Goal: Transaction & Acquisition: Purchase product/service

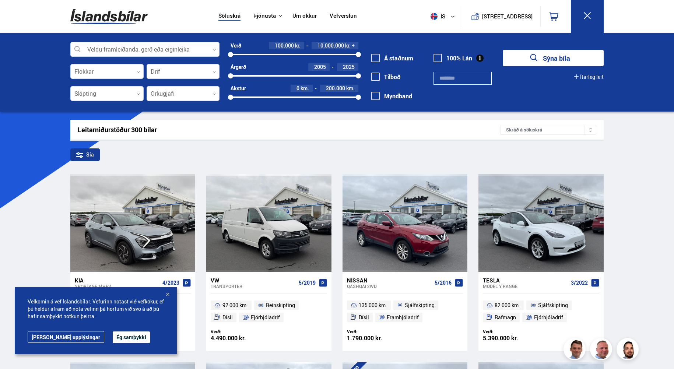
click at [441, 77] on input "text" at bounding box center [462, 78] width 58 height 13
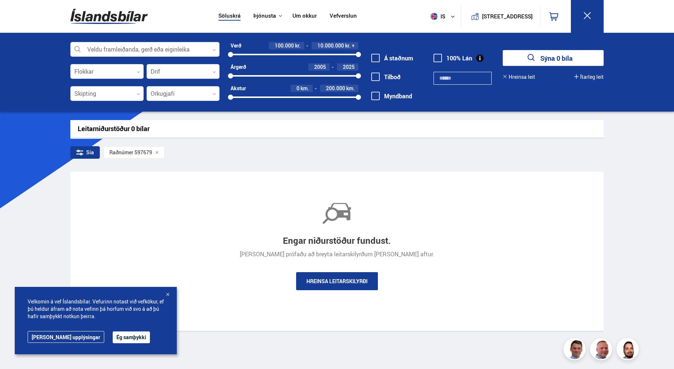
type input "******"
click at [503, 50] on button "Sýna 0 bíla" at bounding box center [553, 58] width 101 height 16
click at [586, 77] on button "Ítarleg leit" at bounding box center [588, 77] width 29 height 6
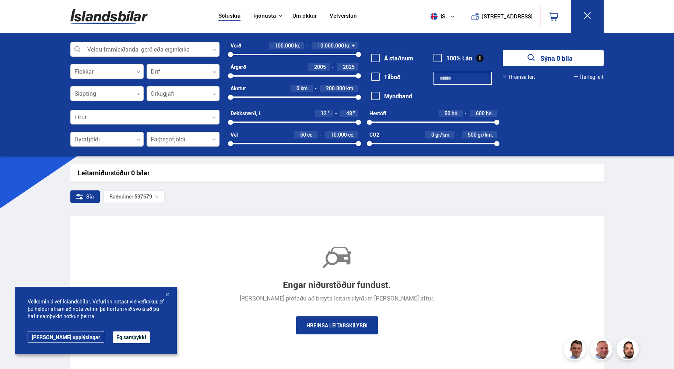
click at [441, 16] on button "is" at bounding box center [443, 17] width 33 height 22
click at [369, 9] on div "Söluskrá Þjónusta Íslandsbílar [DOMAIN_NAME] Íslandsvörn Leiðbeiningar Um okkur…" at bounding box center [336, 16] width 545 height 33
click at [213, 49] on icon at bounding box center [213, 49] width 3 height 3
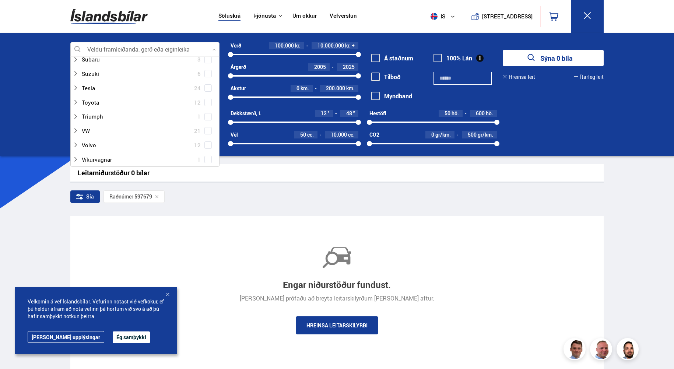
scroll to position [401, 0]
click at [221, 70] on div "Verð 100.000 kr. 10.000.000 kr. + 100000 10000000 Árgerð 2005 2025 2005 2025 Ak…" at bounding box center [288, 74] width 138 height 64
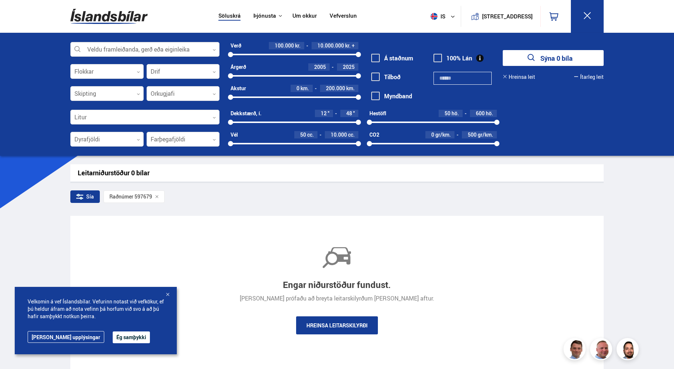
click at [215, 49] on icon at bounding box center [213, 49] width 3 height 3
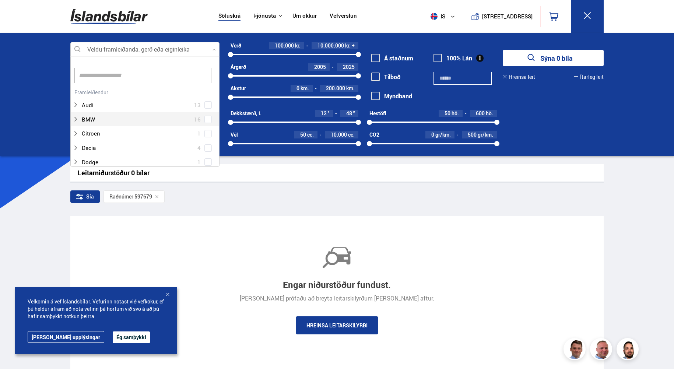
scroll to position [110, 147]
drag, startPoint x: 219, startPoint y: 60, endPoint x: 220, endPoint y: 69, distance: 9.2
click at [220, 68] on div "Veldu framleiðanda, gerð eða eiginleika 0 Hreinsa valið Audi 13 BMW 16 Citroen …" at bounding box center [336, 98] width 545 height 112
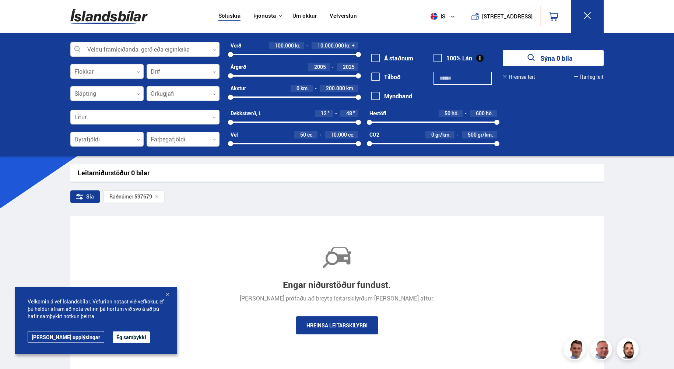
click at [220, 73] on div "Verð 100.000 kr. 10.000.000 kr. + 100000 10000000 Árgerð 2005 2025 2005 2025 Ak…" at bounding box center [288, 74] width 138 height 64
click at [186, 49] on div at bounding box center [144, 49] width 149 height 15
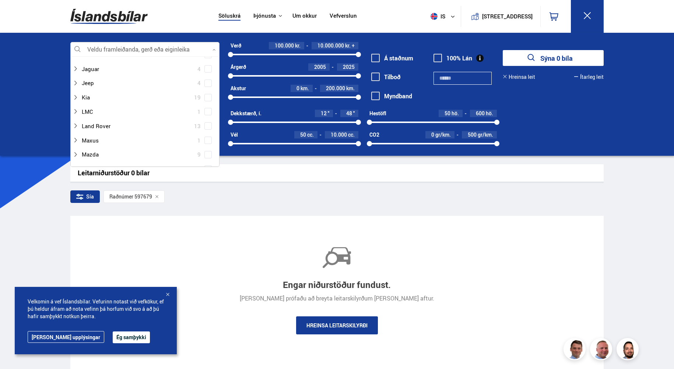
scroll to position [253, 0]
drag, startPoint x: 217, startPoint y: 65, endPoint x: 216, endPoint y: 70, distance: 4.9
click at [216, 70] on div "Land Rover 13" at bounding box center [145, 67] width 148 height 14
click at [89, 117] on div at bounding box center [138, 117] width 130 height 11
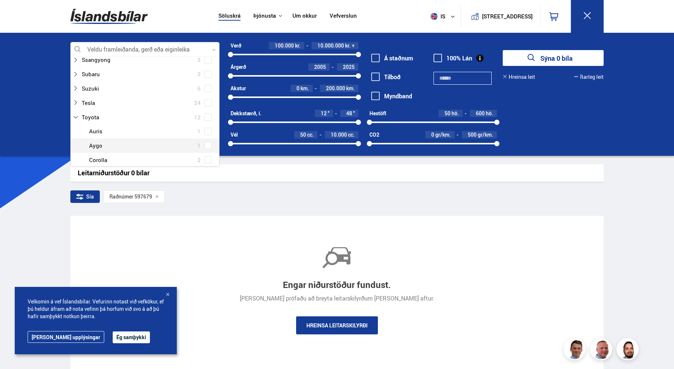
click at [96, 146] on div at bounding box center [152, 145] width 130 height 11
click at [95, 145] on div at bounding box center [152, 145] width 130 height 11
click at [326, 65] on span "2005" at bounding box center [319, 67] width 13 height 6
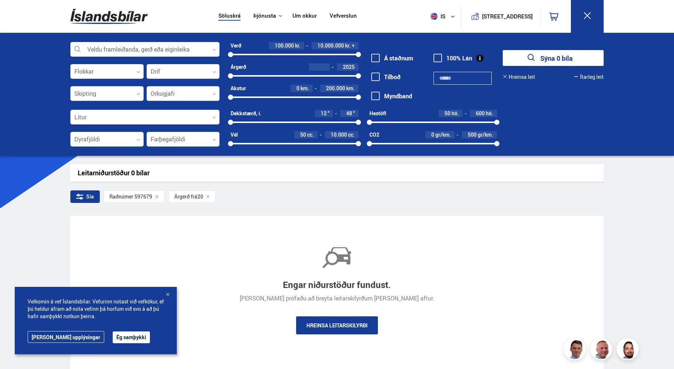
type input "****"
click at [155, 199] on div "Raðnúmer 597679" at bounding box center [133, 196] width 61 height 13
drag, startPoint x: 157, startPoint y: 194, endPoint x: 133, endPoint y: 213, distance: 30.5
click at [157, 195] on div "Raðnúmer 597679" at bounding box center [133, 196] width 61 height 13
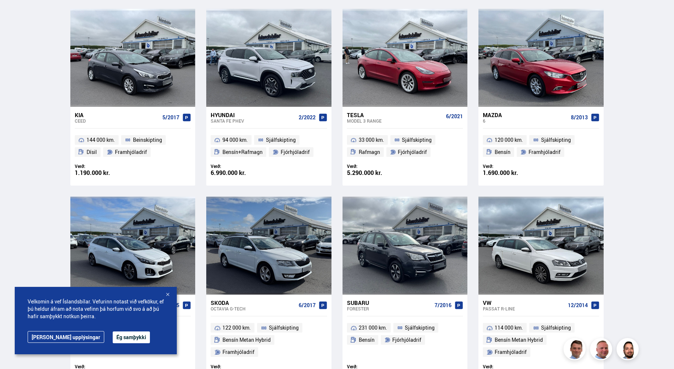
scroll to position [197, 0]
